Goal: Information Seeking & Learning: Learn about a topic

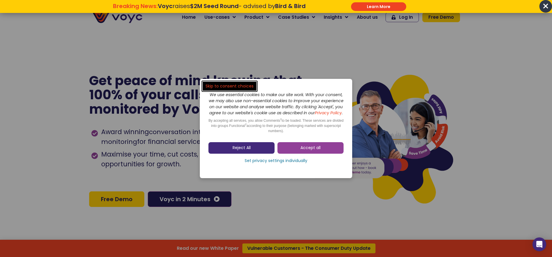
click at [251, 150] on link "Reject All" at bounding box center [241, 147] width 66 height 11
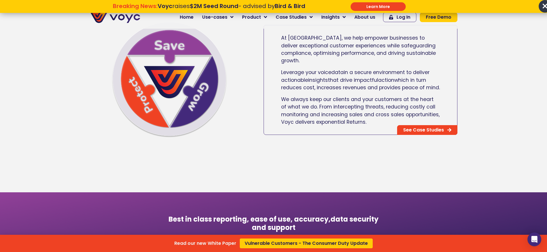
scroll to position [345, 0]
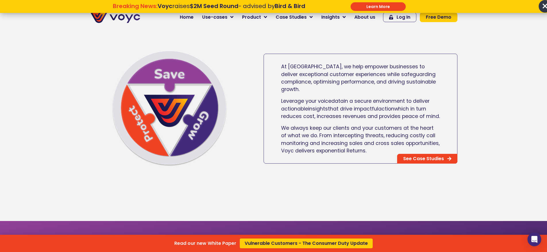
drag, startPoint x: 282, startPoint y: 73, endPoint x: 339, endPoint y: 164, distance: 107.3
click at [339, 164] on div "Read our new White Paper Vulnerable Customers - The Consumer Duty Update" at bounding box center [273, 126] width 547 height 252
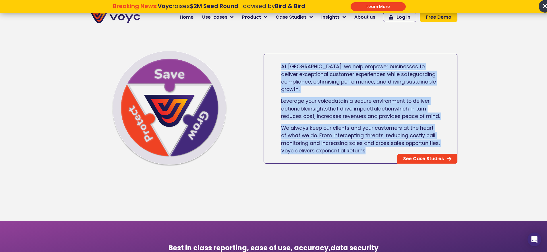
drag, startPoint x: 365, startPoint y: 150, endPoint x: 270, endPoint y: 69, distance: 125.1
click at [270, 69] on div "At [GEOGRAPHIC_DATA], we help empower businesses to deliver exceptional custome…" at bounding box center [360, 107] width 193 height 96
copy div "At [GEOGRAPHIC_DATA], we help empower businesses to deliver exceptional custome…"
click at [374, 123] on div "At [GEOGRAPHIC_DATA], we help empower businesses to deliver exceptional custome…" at bounding box center [360, 107] width 193 height 96
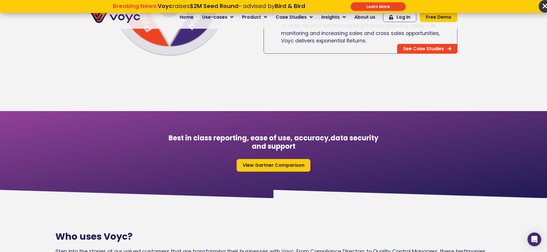
scroll to position [460, 0]
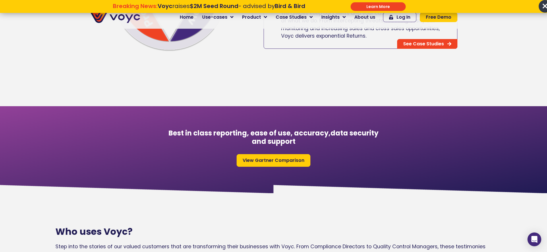
click at [288, 163] on span "View Gartner Comparison" at bounding box center [274, 160] width 62 height 5
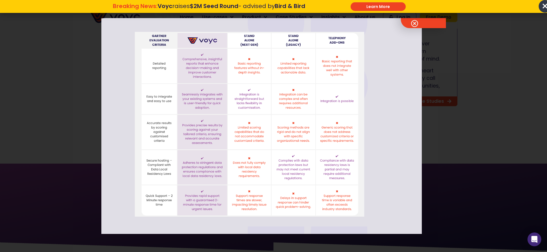
scroll to position [0, 0]
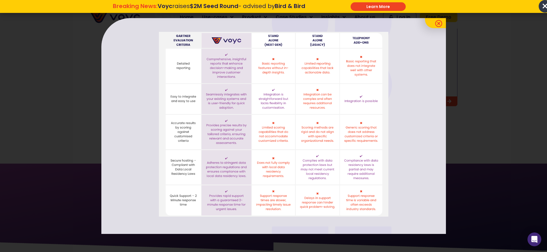
click at [434, 20] on link at bounding box center [447, 13] width 45 height 29
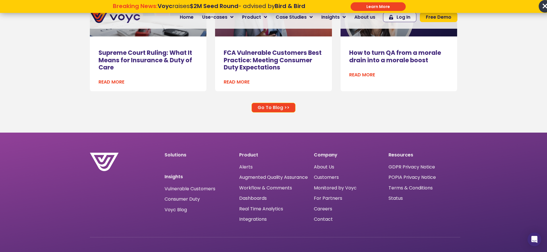
scroll to position [3763, 0]
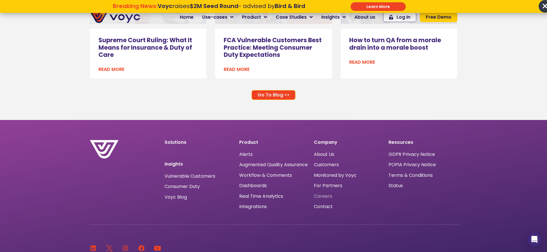
click at [327, 196] on span "Careers" at bounding box center [323, 196] width 18 height 0
click at [262, 176] on span "Workflow & Comments" at bounding box center [265, 176] width 53 height 0
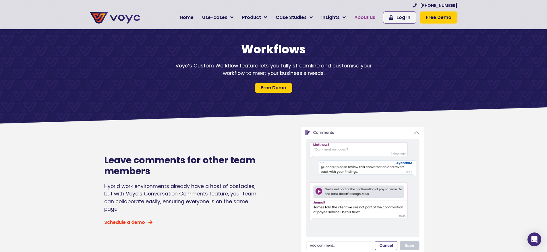
click at [367, 13] on link "About us" at bounding box center [365, 17] width 30 height 11
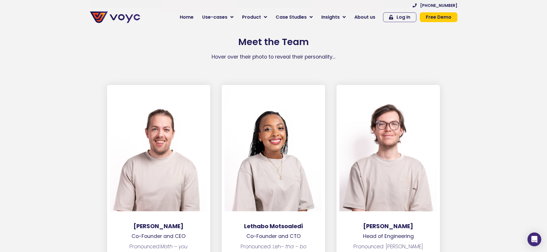
scroll to position [776, 0]
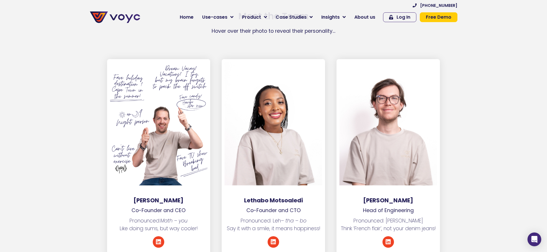
click at [161, 158] on div at bounding box center [159, 124] width 98 height 124
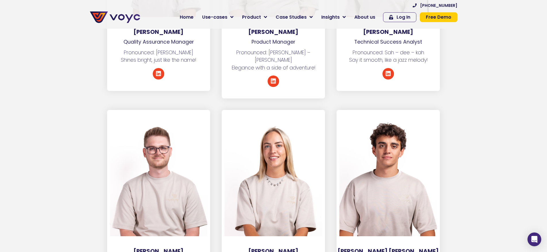
scroll to position [1580, 0]
